Goal: Task Accomplishment & Management: Use online tool/utility

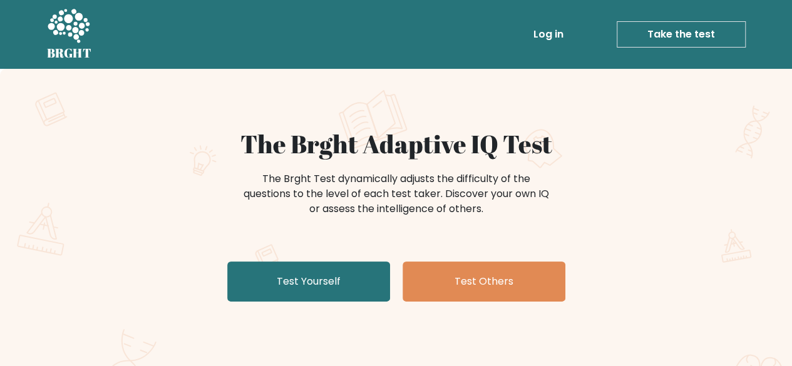
scroll to position [93, 0]
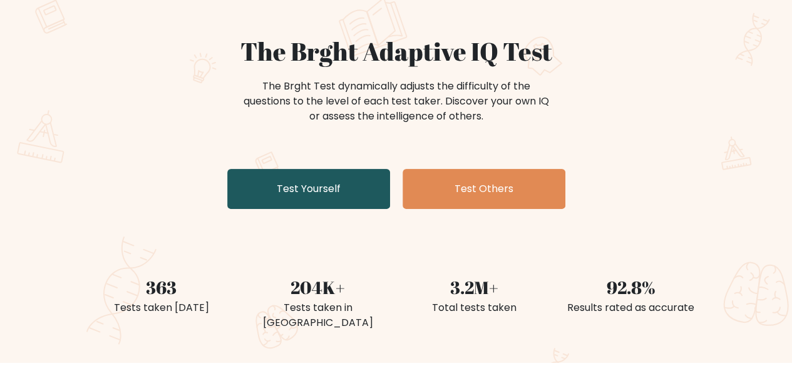
click at [343, 194] on link "Test Yourself" at bounding box center [308, 189] width 163 height 40
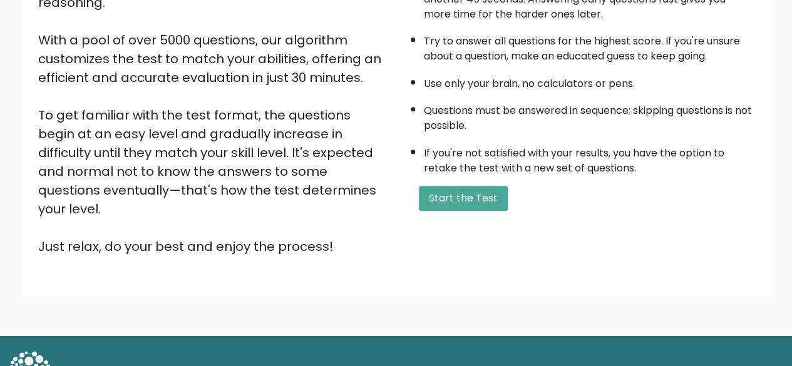
scroll to position [207, 0]
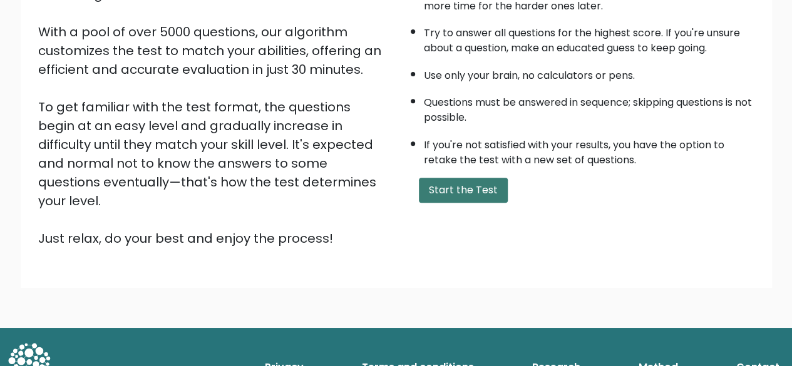
click at [469, 190] on button "Start the Test" at bounding box center [463, 190] width 89 height 25
